Goal: Task Accomplishment & Management: Complete application form

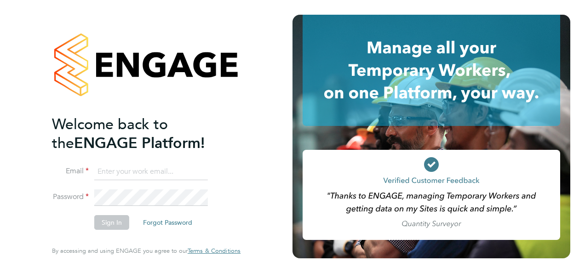
type input "hjones@skilledcareers.co.uk"
click at [117, 220] on button "Sign In" at bounding box center [111, 222] width 35 height 15
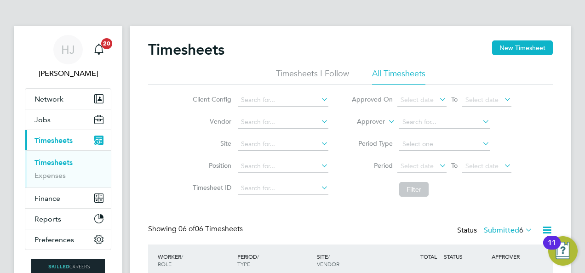
click at [380, 222] on div "Timesheets New Timesheet Timesheets I Follow All Timesheets Client Config Vendo…" at bounding box center [350, 261] width 405 height 443
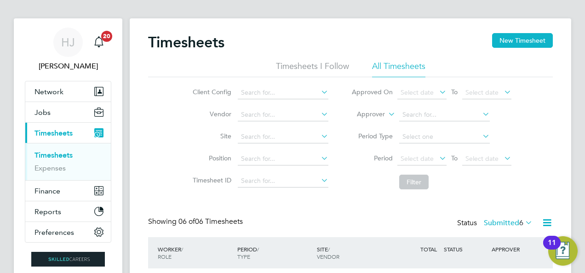
scroll to position [3, 0]
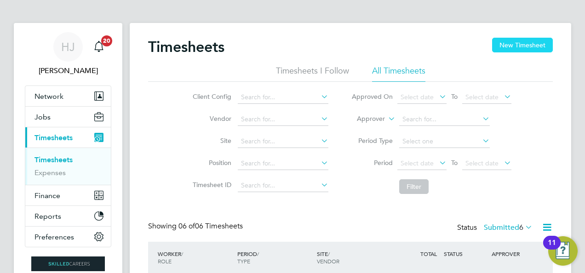
click at [503, 41] on button "New Timesheet" at bounding box center [522, 45] width 61 height 15
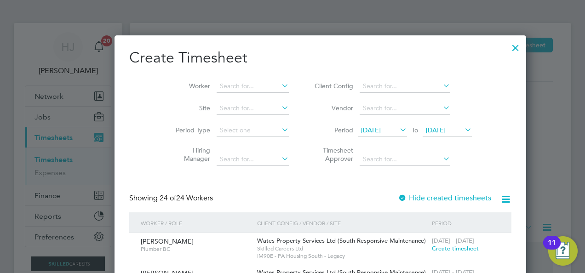
scroll to position [1436, 356]
click at [229, 83] on input at bounding box center [253, 86] width 72 height 13
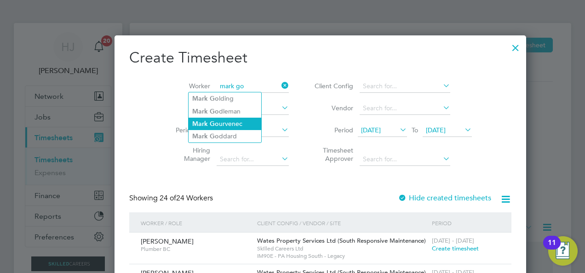
click at [227, 123] on li "[PERSON_NAME] urvenec" at bounding box center [225, 124] width 73 height 12
type input "[PERSON_NAME]"
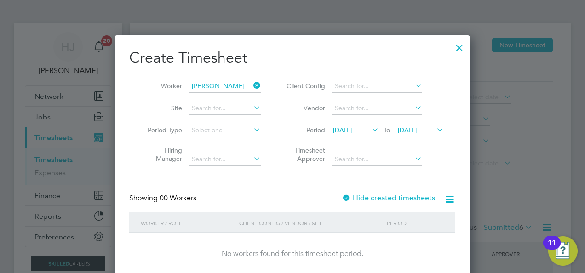
click at [214, 122] on li "Period Type" at bounding box center [200, 131] width 143 height 22
click at [216, 126] on input at bounding box center [225, 130] width 72 height 13
click at [353, 129] on span "[DATE]" at bounding box center [343, 130] width 20 height 8
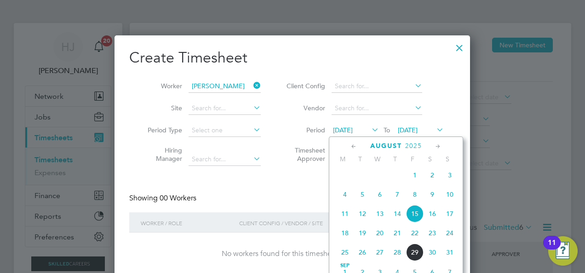
click at [348, 239] on span "18" at bounding box center [344, 232] width 17 height 17
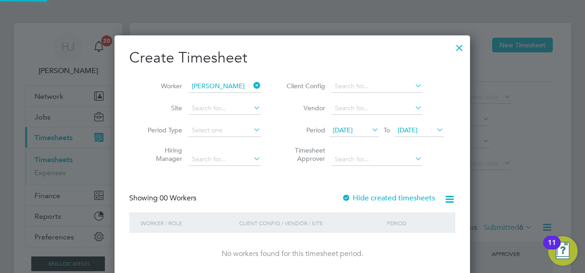
click at [409, 128] on span "[DATE]" at bounding box center [408, 130] width 20 height 8
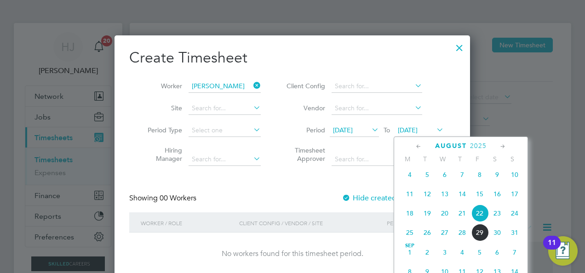
click at [514, 218] on span "24" at bounding box center [514, 213] width 17 height 17
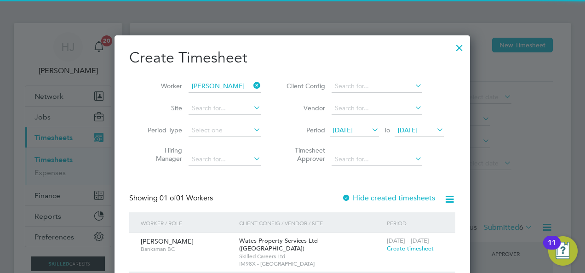
click at [258, 198] on div "Showing 01 of 01 Workers Hide created timesheets" at bounding box center [292, 203] width 326 height 19
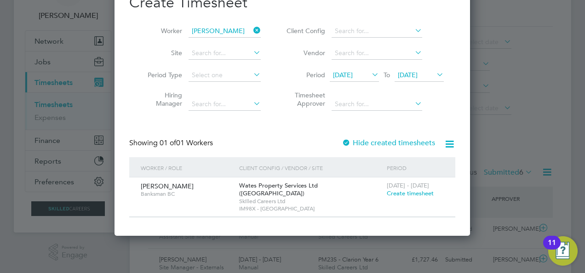
click at [398, 195] on span "Create timesheet" at bounding box center [410, 194] width 47 height 8
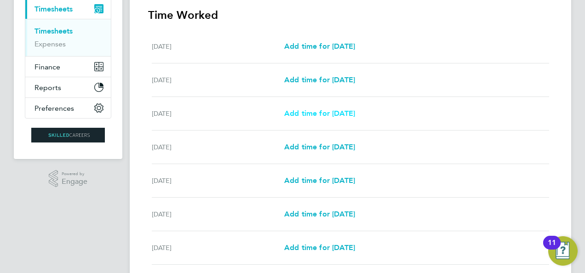
click at [304, 115] on span "Add time for [DATE]" at bounding box center [319, 113] width 71 height 9
select select "30"
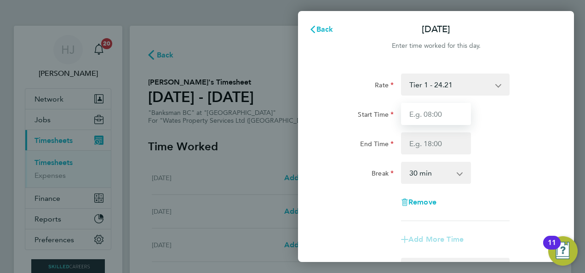
click at [427, 117] on input "Start Time" at bounding box center [436, 114] width 70 height 22
type input "07:30"
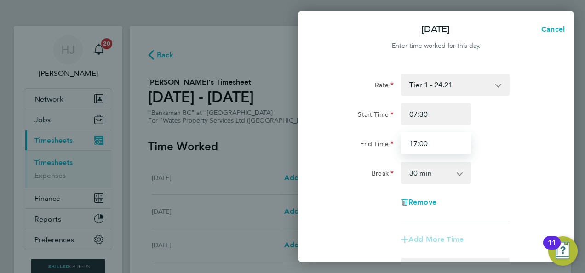
type input "17:00"
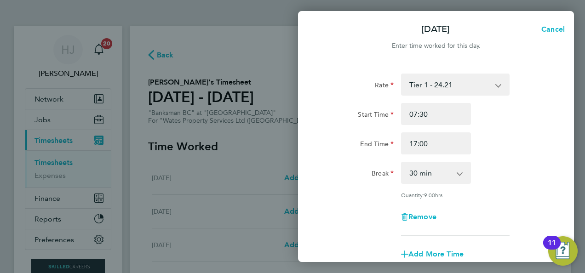
click at [383, 166] on div "Break" at bounding box center [359, 171] width 70 height 18
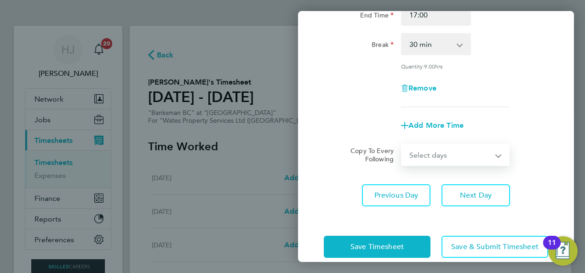
click at [431, 152] on select "Select days Day [DATE] [DATE] [DATE] [DATE]" at bounding box center [450, 155] width 97 height 20
select select "TUE"
click at [402, 145] on select "Select days Day [DATE] [DATE] [DATE] [DATE]" at bounding box center [450, 155] width 97 height 20
select select "[DATE]"
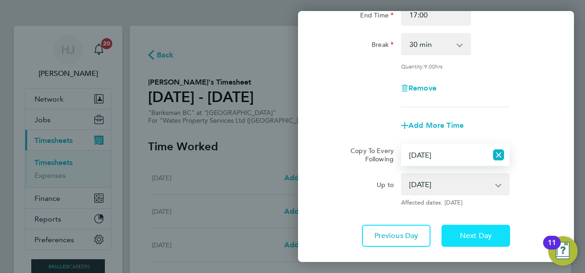
click at [472, 236] on span "Next Day" at bounding box center [476, 235] width 32 height 9
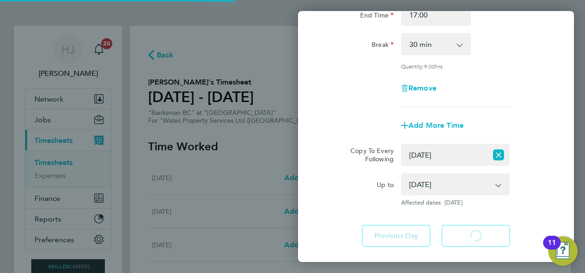
select select "30"
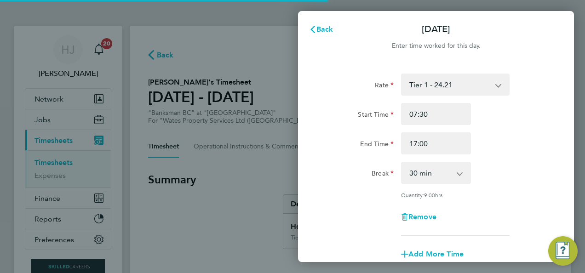
click at [472, 236] on app-timesheet-line-form-group "Rate Tier 1 - 24.21 Start Time 07:30 End Time 17:00 Break 0 min 15 min 30 min 4…" at bounding box center [436, 170] width 224 height 192
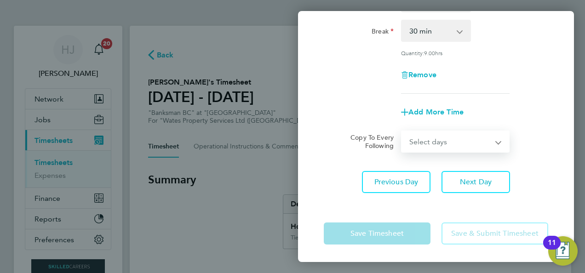
click at [439, 136] on select "Select days Day [DATE] [DATE] [DATE]" at bounding box center [450, 142] width 97 height 20
select select "WED"
click at [402, 132] on select "Select days Day [DATE] [DATE] [DATE]" at bounding box center [450, 142] width 97 height 20
select select "[DATE]"
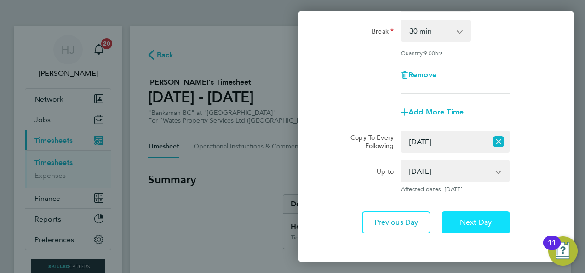
click at [469, 226] on button "Next Day" at bounding box center [476, 223] width 69 height 22
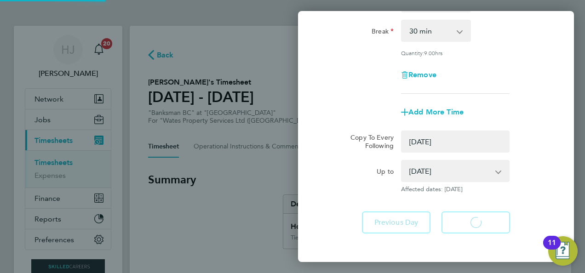
select select "0: null"
select select "30"
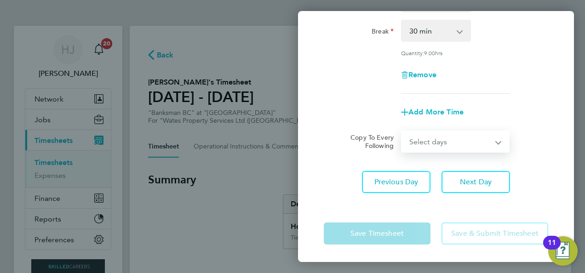
click at [439, 137] on select "Select days Day [DATE] [DATE]" at bounding box center [450, 142] width 97 height 20
select select "THU"
click at [402, 132] on select "Select days Day [DATE] [DATE]" at bounding box center [450, 142] width 97 height 20
select select "[DATE]"
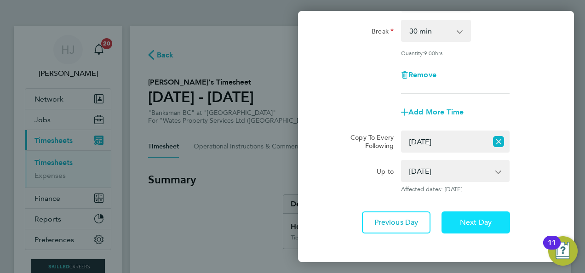
click at [464, 225] on span "Next Day" at bounding box center [476, 222] width 32 height 9
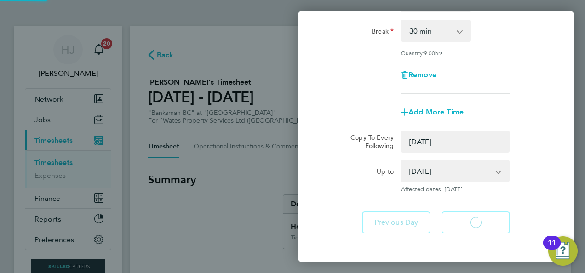
select select "0: null"
select select "30"
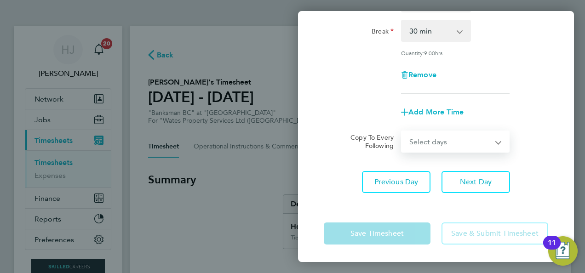
click at [447, 144] on select "Select days [DATE]" at bounding box center [450, 142] width 97 height 20
select select "FRI"
click at [402, 132] on select "Select days [DATE]" at bounding box center [450, 142] width 97 height 20
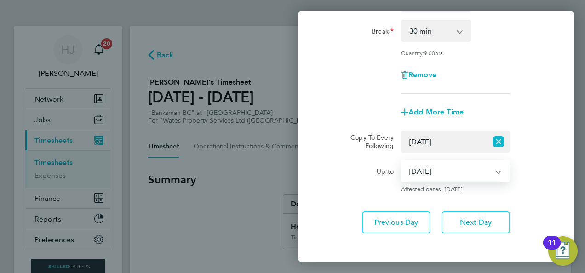
drag, startPoint x: 447, startPoint y: 149, endPoint x: 512, endPoint y: 225, distance: 101.1
click at [512, 225] on div "Rate Tier 1 - 24.21 Start Time 07:30 End Time 17:00 Break 0 min 15 min 30 min 4…" at bounding box center [436, 82] width 276 height 324
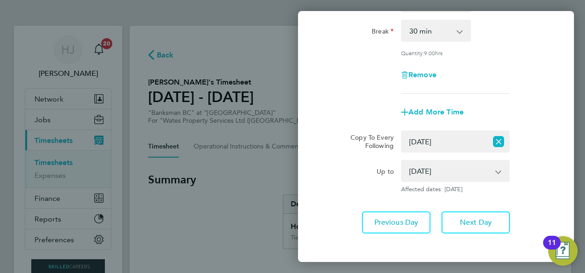
click at [535, 178] on div "Up to [DATE] Affected dates: [DATE]" at bounding box center [436, 176] width 232 height 33
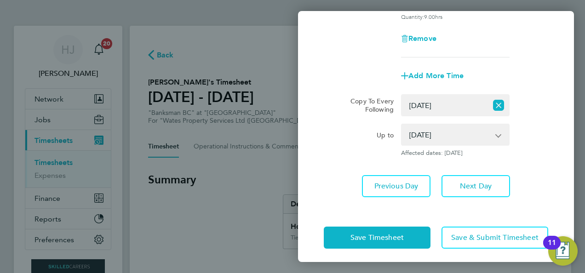
scroll to position [183, 0]
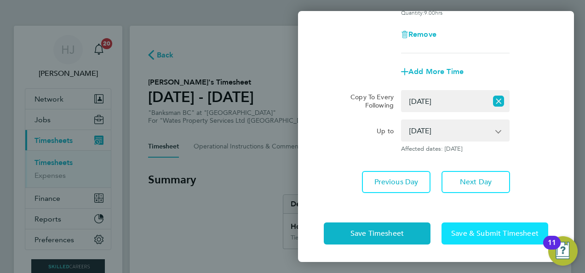
click at [484, 227] on button "Save & Submit Timesheet" at bounding box center [495, 234] width 107 height 22
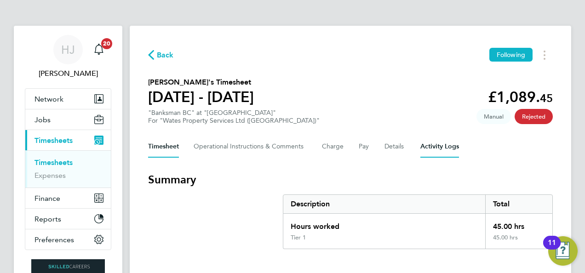
click at [442, 154] on Logs-tab "Activity Logs" at bounding box center [439, 147] width 39 height 22
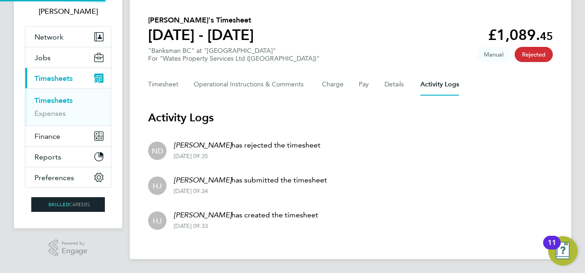
scroll to position [63, 0]
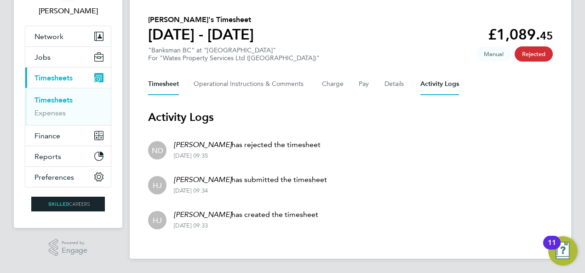
click at [151, 81] on button "Timesheet" at bounding box center [163, 84] width 31 height 22
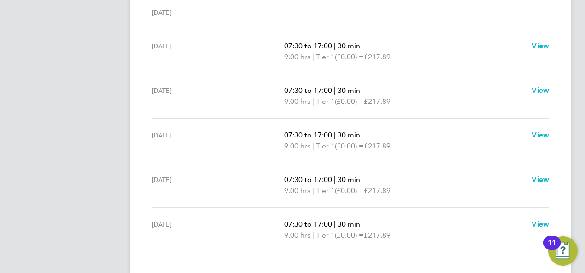
scroll to position [313, 0]
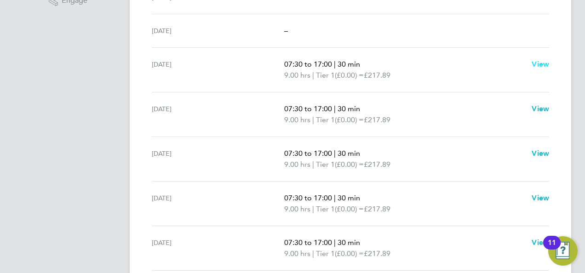
click at [543, 64] on span "View" at bounding box center [540, 64] width 17 height 9
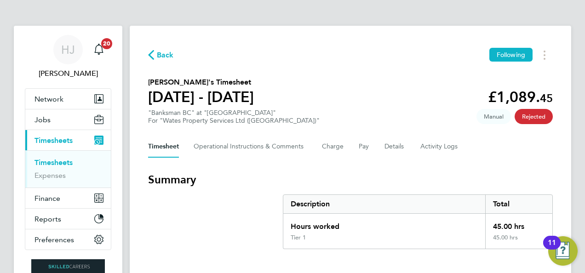
select select "30"
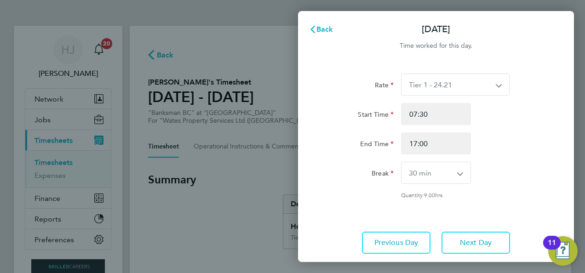
click at [365, 172] on div "Break" at bounding box center [359, 171] width 70 height 18
click at [326, 26] on span "Back" at bounding box center [324, 29] width 17 height 9
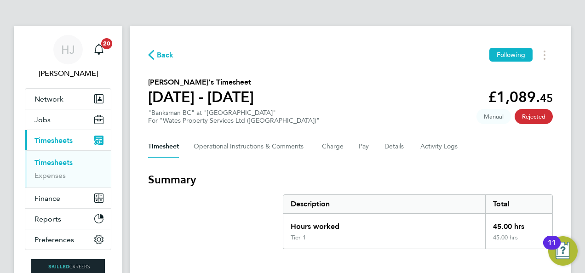
click at [318, 54] on div "Back Following" at bounding box center [350, 55] width 405 height 14
click at [321, 108] on section "Mark Gourvenec's Timesheet 23 - 29 Aug 2025 £1,089. 45 "Banksman BC" at "IM98X …" at bounding box center [350, 101] width 405 height 48
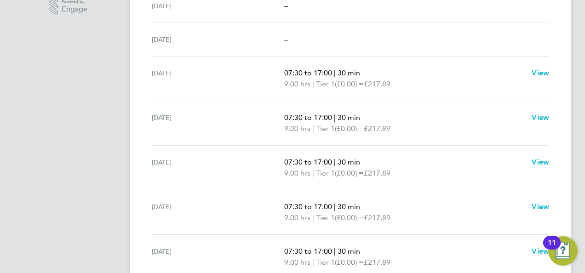
scroll to position [290, 0]
